Goal: Use online tool/utility

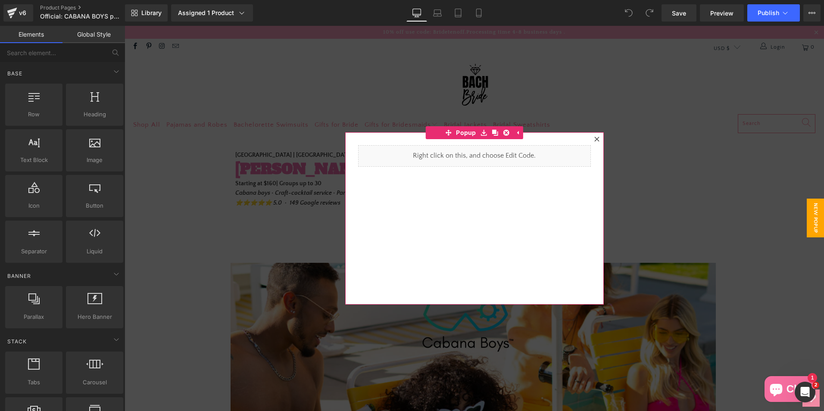
click at [597, 138] on div at bounding box center [597, 139] width 10 height 10
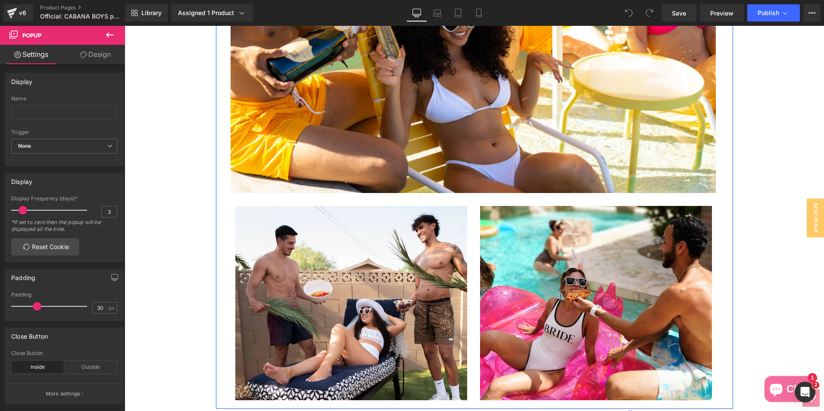
scroll to position [388, 0]
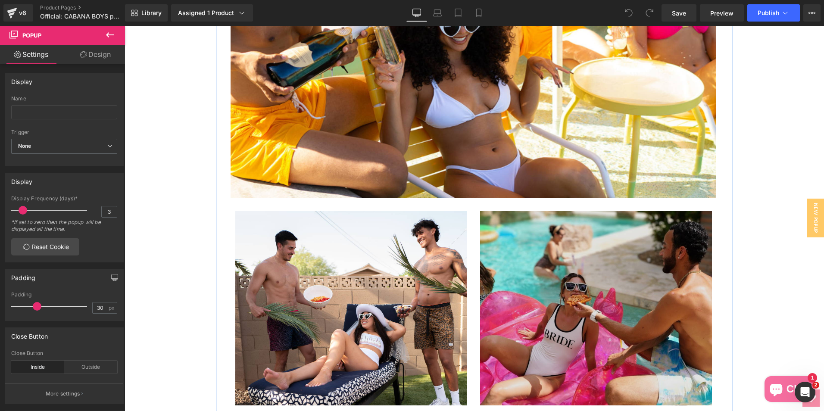
click at [501, 251] on img at bounding box center [596, 308] width 232 height 194
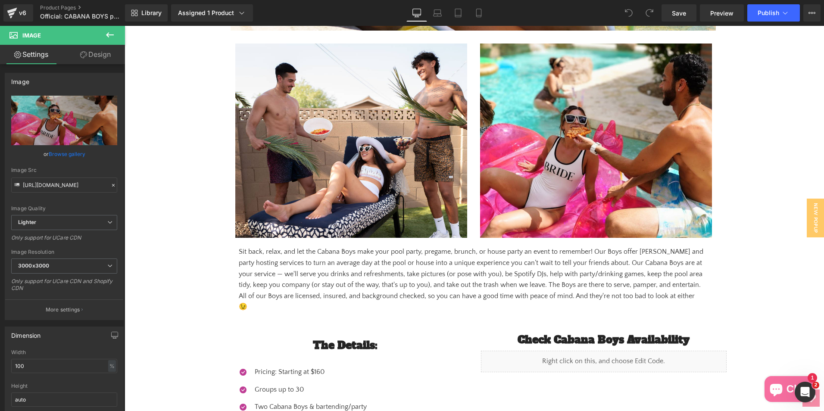
scroll to position [474, 0]
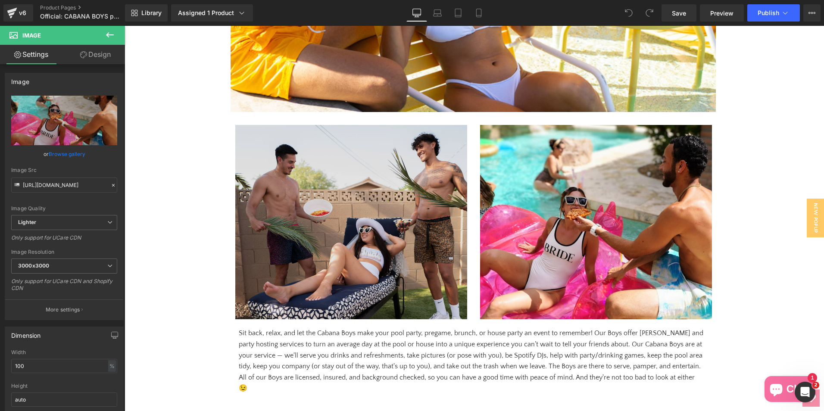
click at [406, 217] on img at bounding box center [351, 222] width 232 height 194
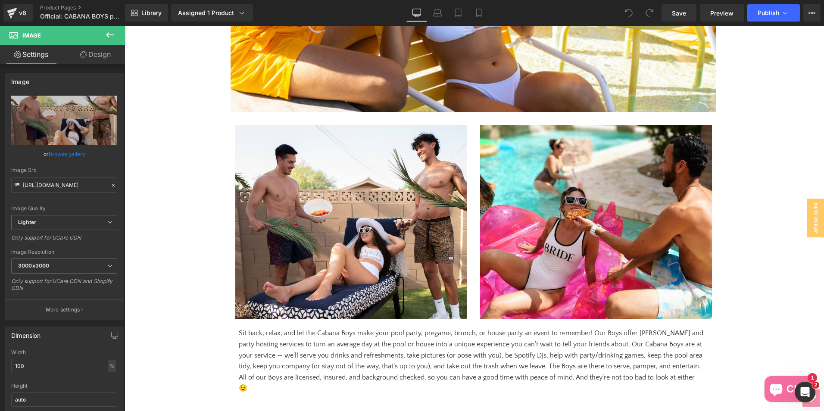
scroll to position [431, 0]
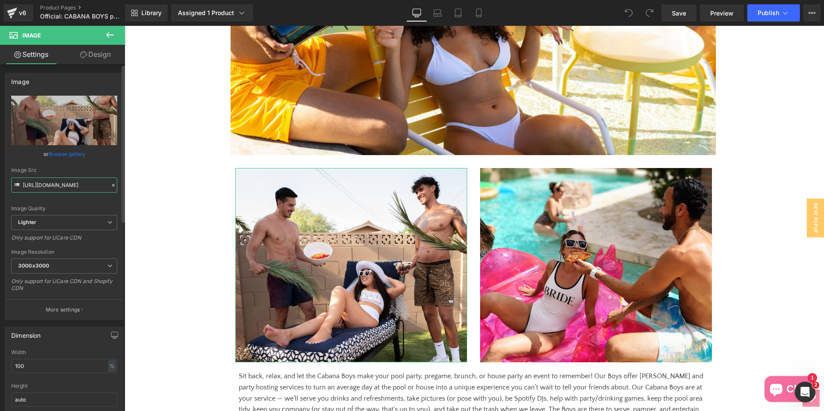
click at [66, 184] on input "[URL][DOMAIN_NAME]" at bounding box center [64, 185] width 106 height 15
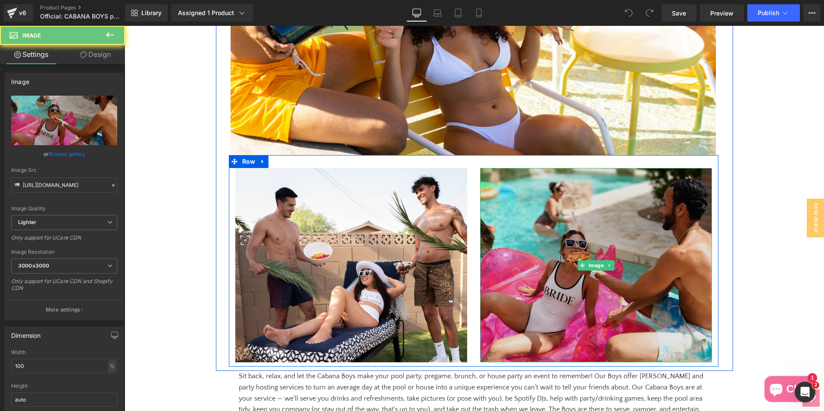
click at [557, 211] on img at bounding box center [596, 265] width 232 height 194
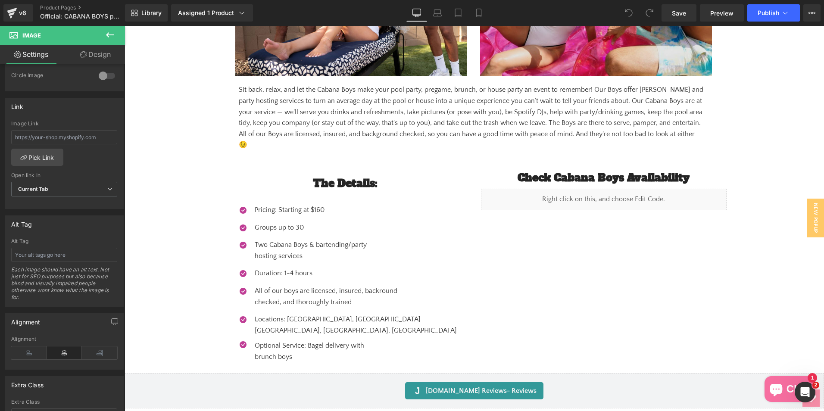
scroll to position [733, 0]
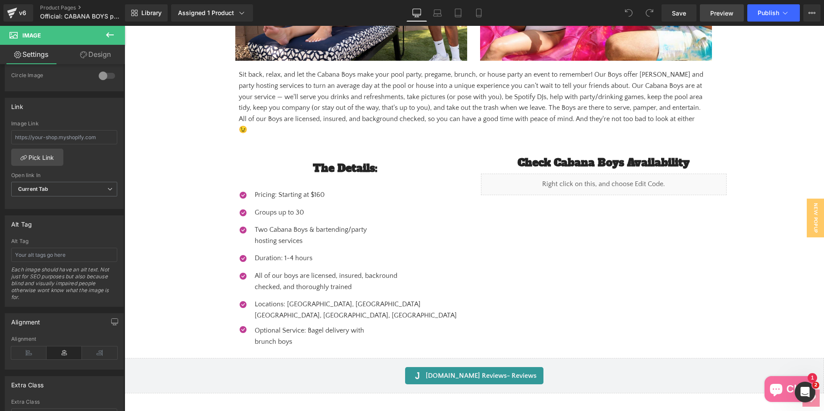
click at [715, 19] on link "Preview" at bounding box center [722, 12] width 44 height 17
